Goal: Task Accomplishment & Management: Use online tool/utility

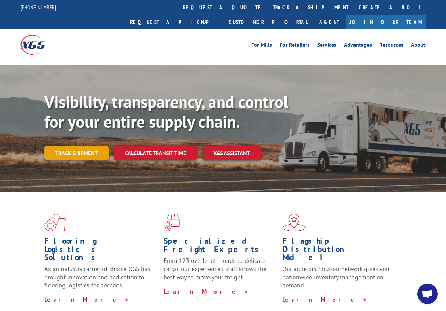
click at [71, 146] on link "Track shipment" at bounding box center [76, 153] width 64 height 14
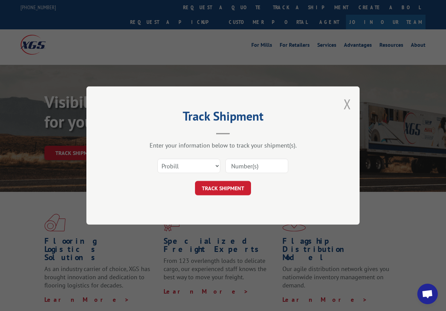
click at [346, 104] on button "Close modal" at bounding box center [348, 104] width 8 height 18
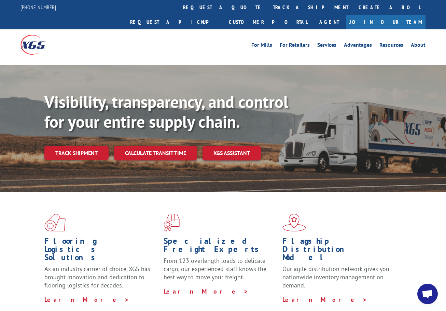
click at [176, 146] on link "Calculate transit time" at bounding box center [155, 153] width 83 height 15
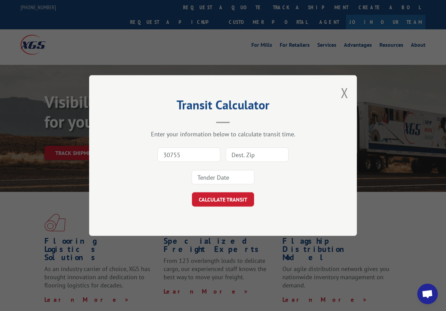
type input "30755"
click at [262, 161] on input at bounding box center [257, 155] width 63 height 14
click at [261, 157] on input at bounding box center [257, 155] width 63 height 14
type input "85541"
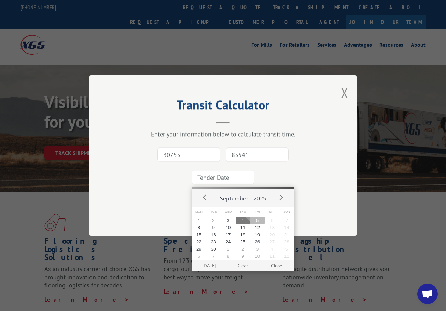
click at [256, 222] on button "5" at bounding box center [257, 220] width 15 height 7
type input "[DATE]"
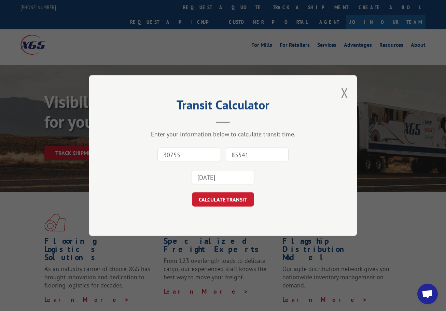
click at [236, 200] on button "CALCULATE TRANSIT" at bounding box center [223, 199] width 62 height 14
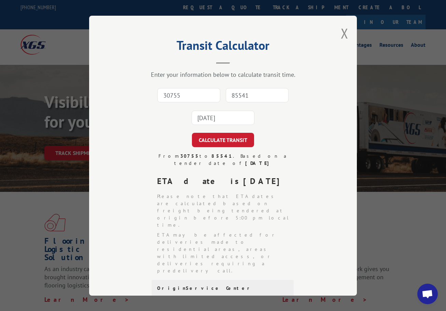
click at [197, 91] on input "30755" at bounding box center [189, 95] width 63 height 14
type input "30755"
click at [258, 89] on input "85541" at bounding box center [257, 95] width 63 height 14
type input "80487"
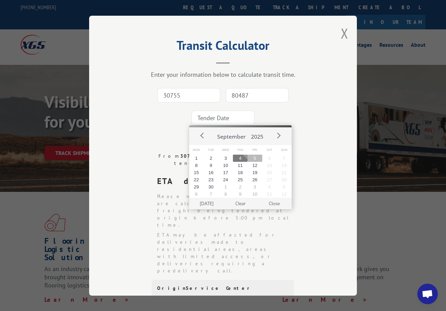
click at [257, 159] on button "5" at bounding box center [255, 158] width 15 height 7
type input "[DATE]"
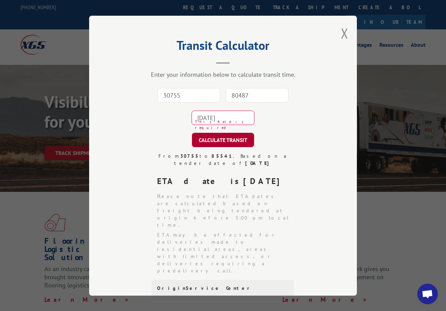
click at [234, 139] on button "CALCULATE TRANSIT" at bounding box center [223, 140] width 62 height 14
